Goal: Information Seeking & Learning: Learn about a topic

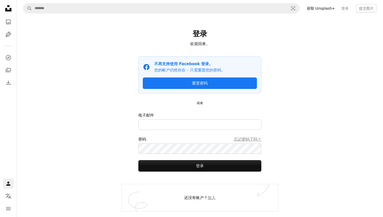
click at [341, 9] on font "登录" at bounding box center [344, 8] width 7 height 4
click at [10, 21] on icon "照片" at bounding box center [8, 22] width 5 height 5
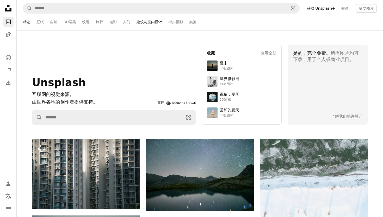
click at [150, 22] on font "建筑与室内设计" at bounding box center [149, 22] width 26 height 4
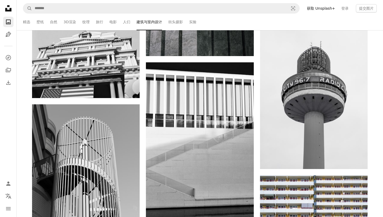
scroll to position [580, 0]
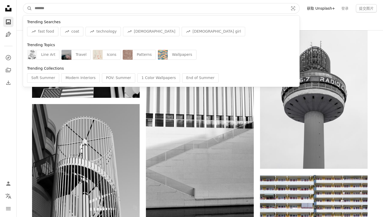
click at [81, 8] on input "在全站范围内查找视觉效果" at bounding box center [159, 8] width 255 height 10
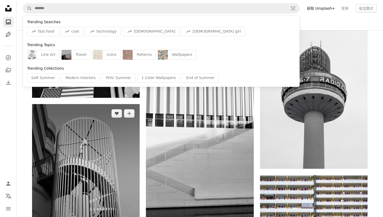
click at [94, 121] on img at bounding box center [85, 175] width 107 height 143
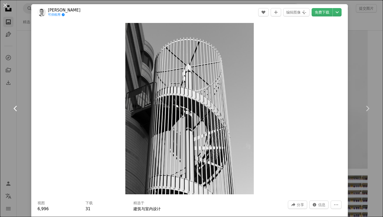
click at [19, 95] on link "Chevron left" at bounding box center [15, 108] width 31 height 50
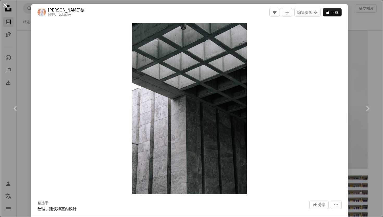
click at [4, 7] on button "An X shape" at bounding box center [5, 5] width 6 height 6
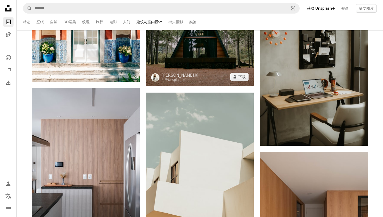
scroll to position [3817, 0]
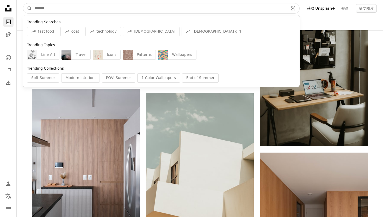
click at [95, 9] on input "在全站范围内查找视觉效果" at bounding box center [159, 8] width 255 height 10
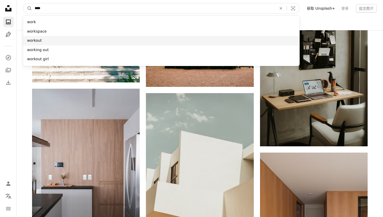
type input "****"
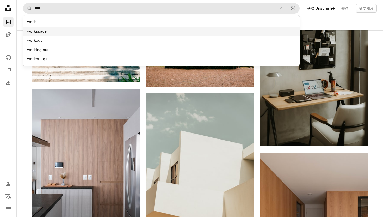
click at [83, 31] on div "workspace" at bounding box center [161, 31] width 276 height 9
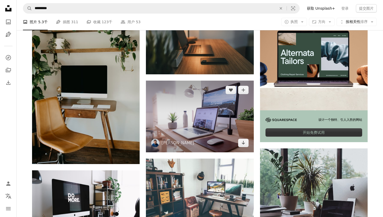
scroll to position [111, 0]
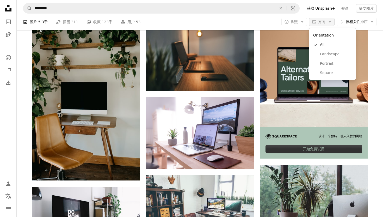
click at [326, 22] on button "Aspect ratio 方向 Arrow down" at bounding box center [322, 22] width 26 height 8
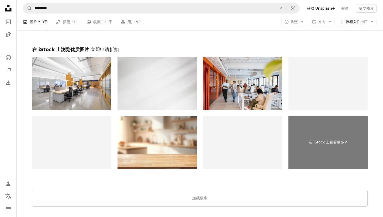
scroll to position [1008, 0]
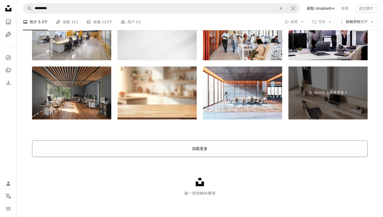
click at [193, 148] on font "加载更多" at bounding box center [200, 148] width 16 height 5
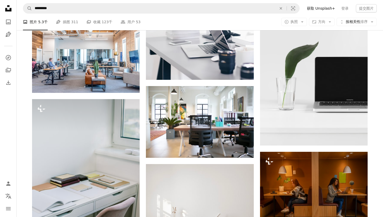
scroll to position [834, 0]
